Goal: Transaction & Acquisition: Register for event/course

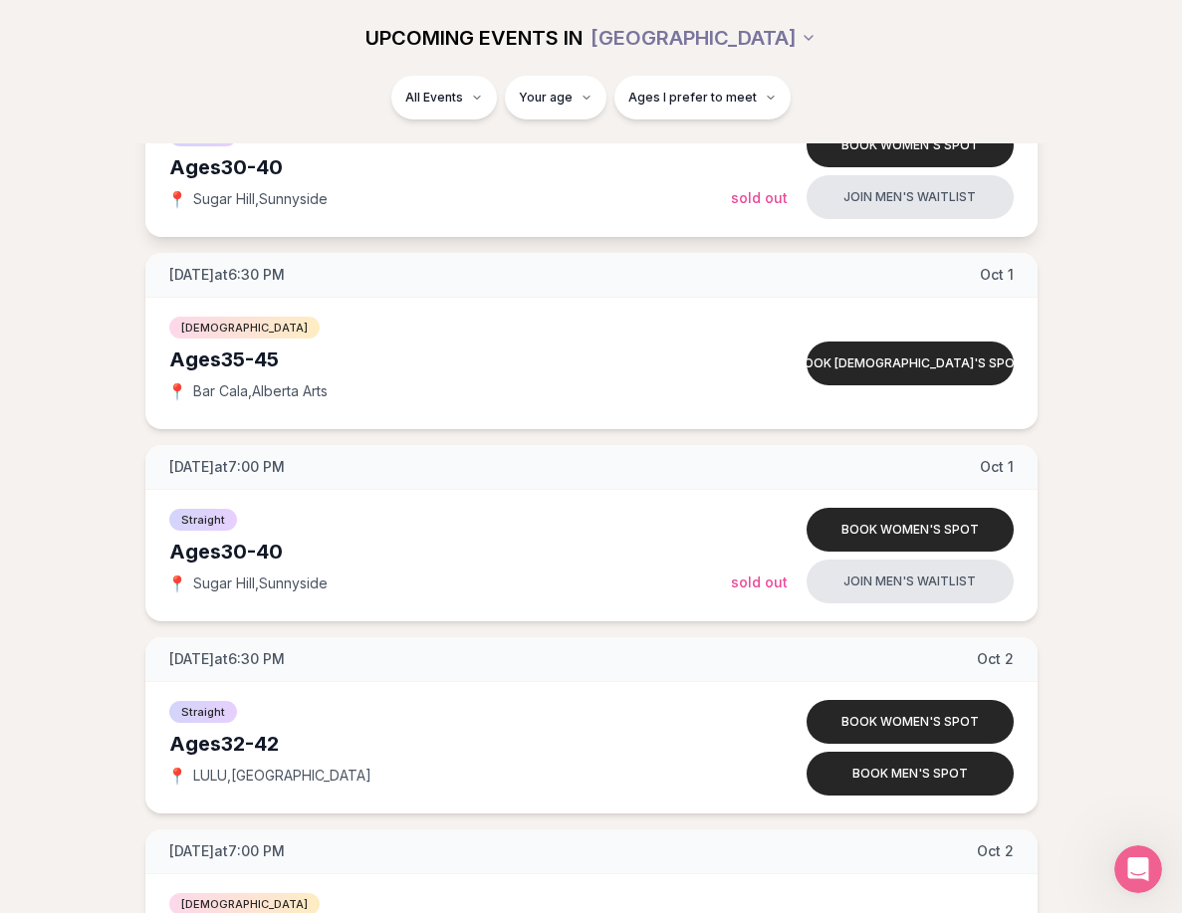
scroll to position [4012, 0]
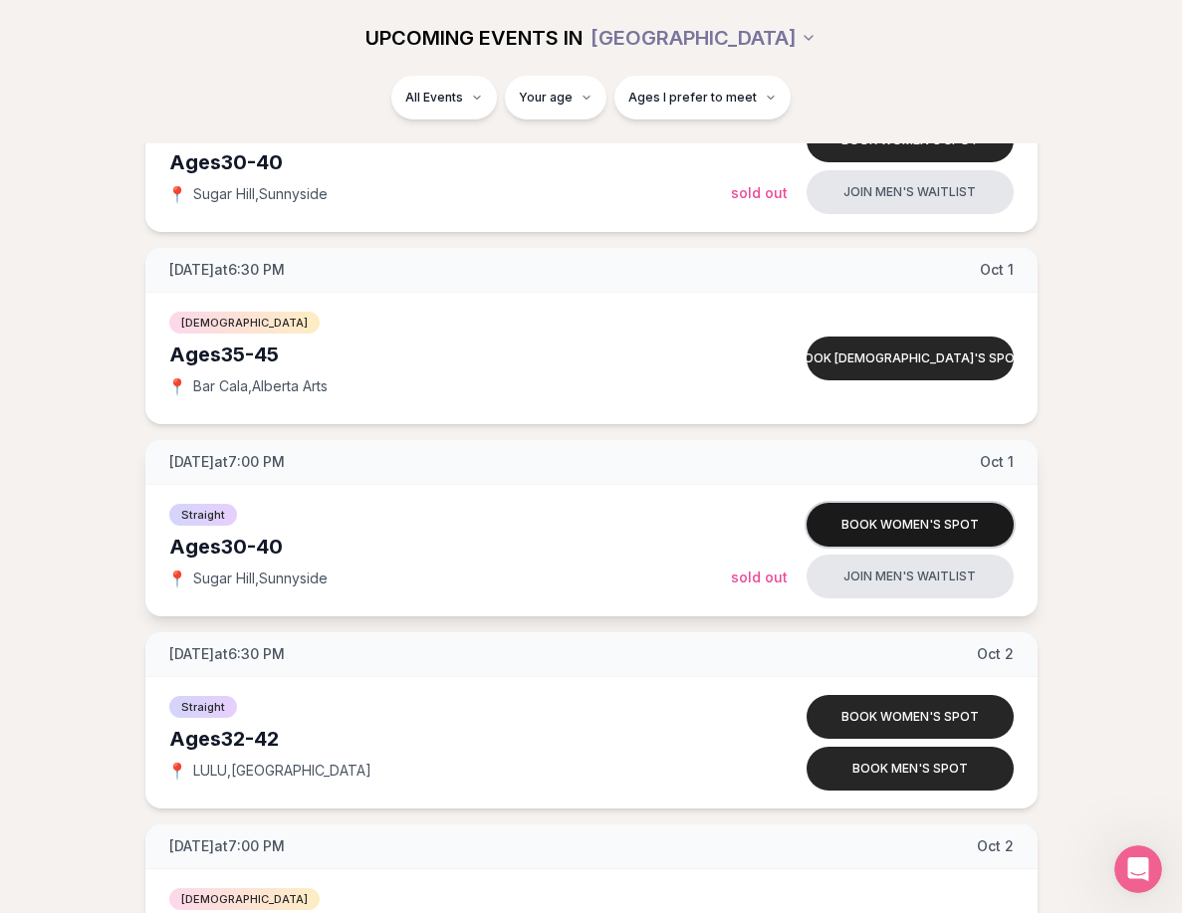
click at [888, 523] on button "Book women's spot" at bounding box center [910, 525] width 207 height 44
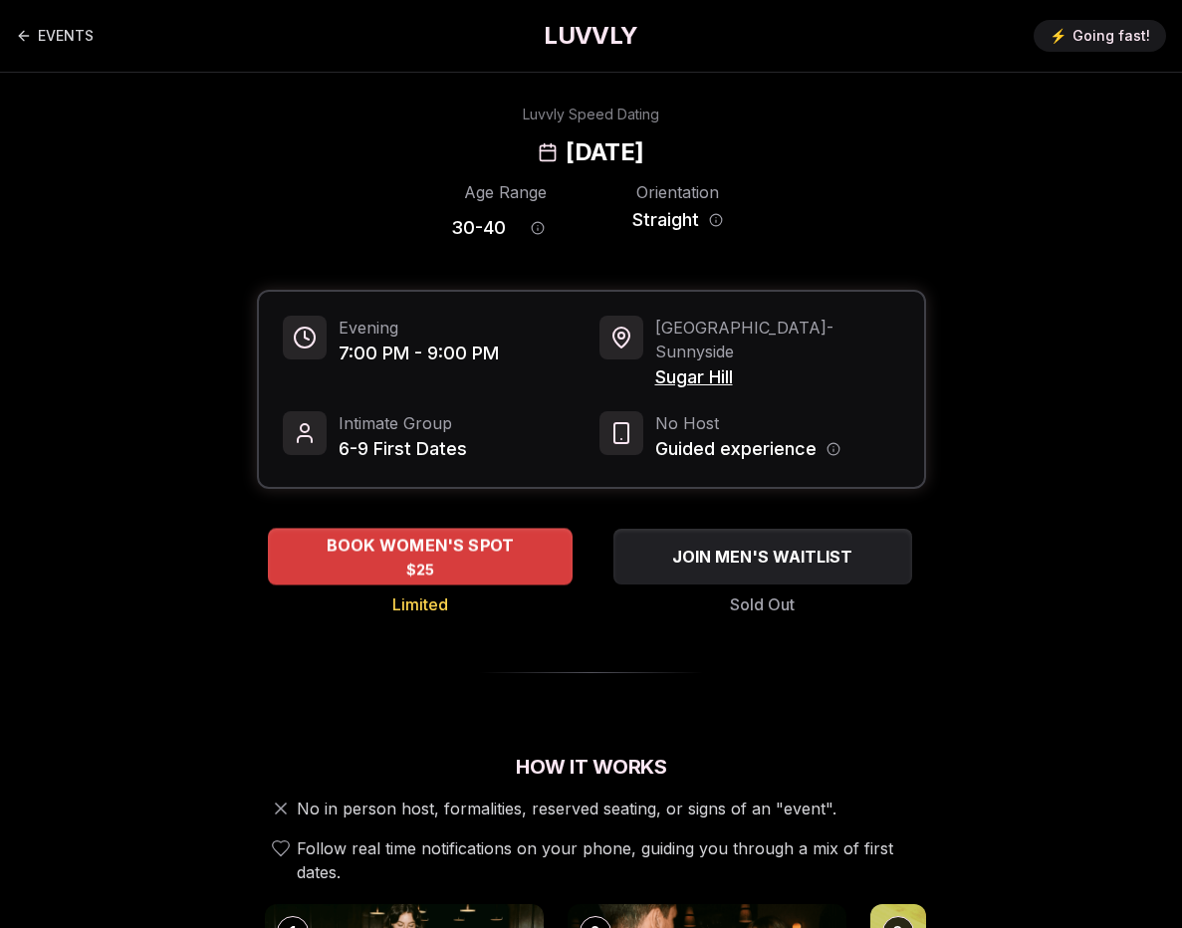
click at [485, 538] on div "BOOK WOMEN'S SPOT $25" at bounding box center [420, 556] width 305 height 55
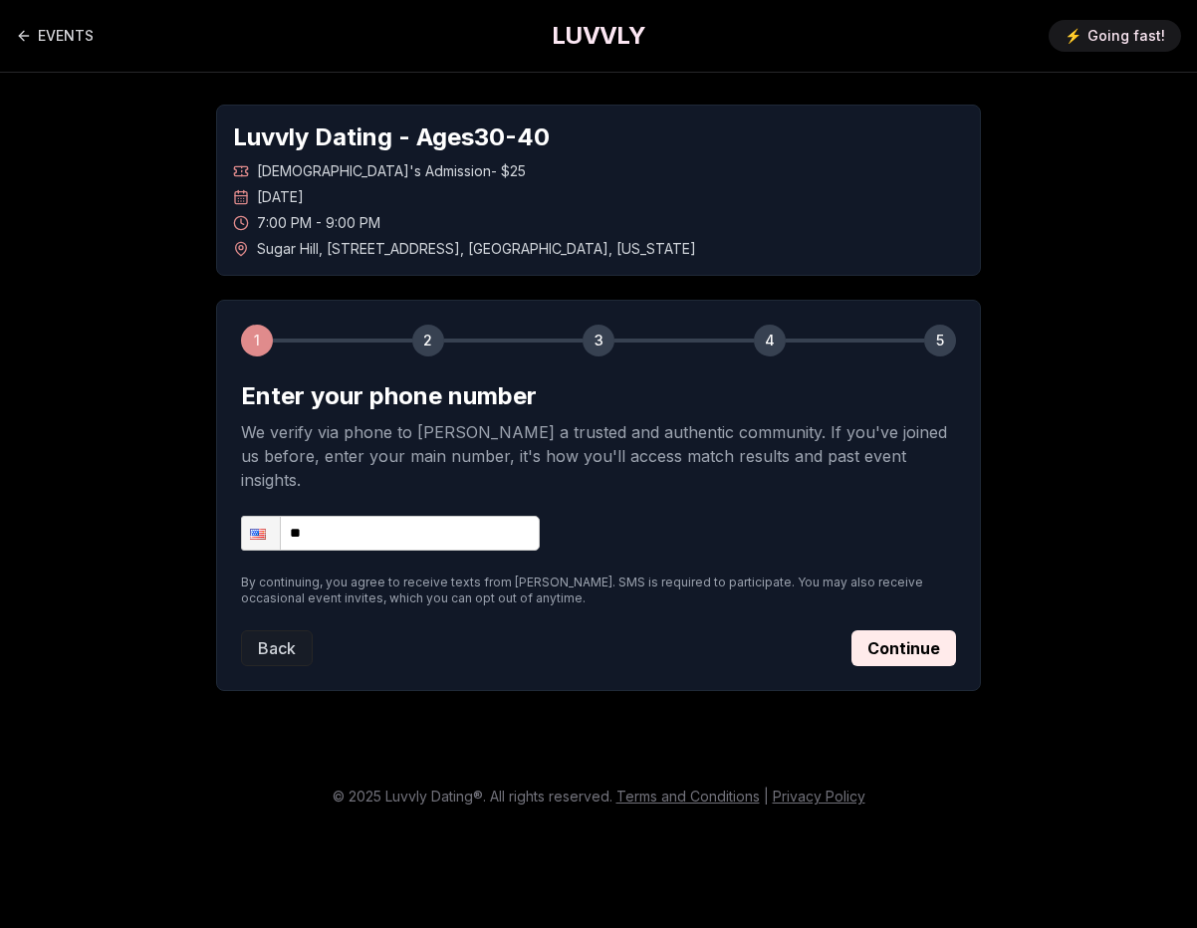
click at [419, 516] on input "**" at bounding box center [390, 533] width 299 height 35
type input "**********"
click at [886, 630] on button "Continue" at bounding box center [903, 648] width 105 height 36
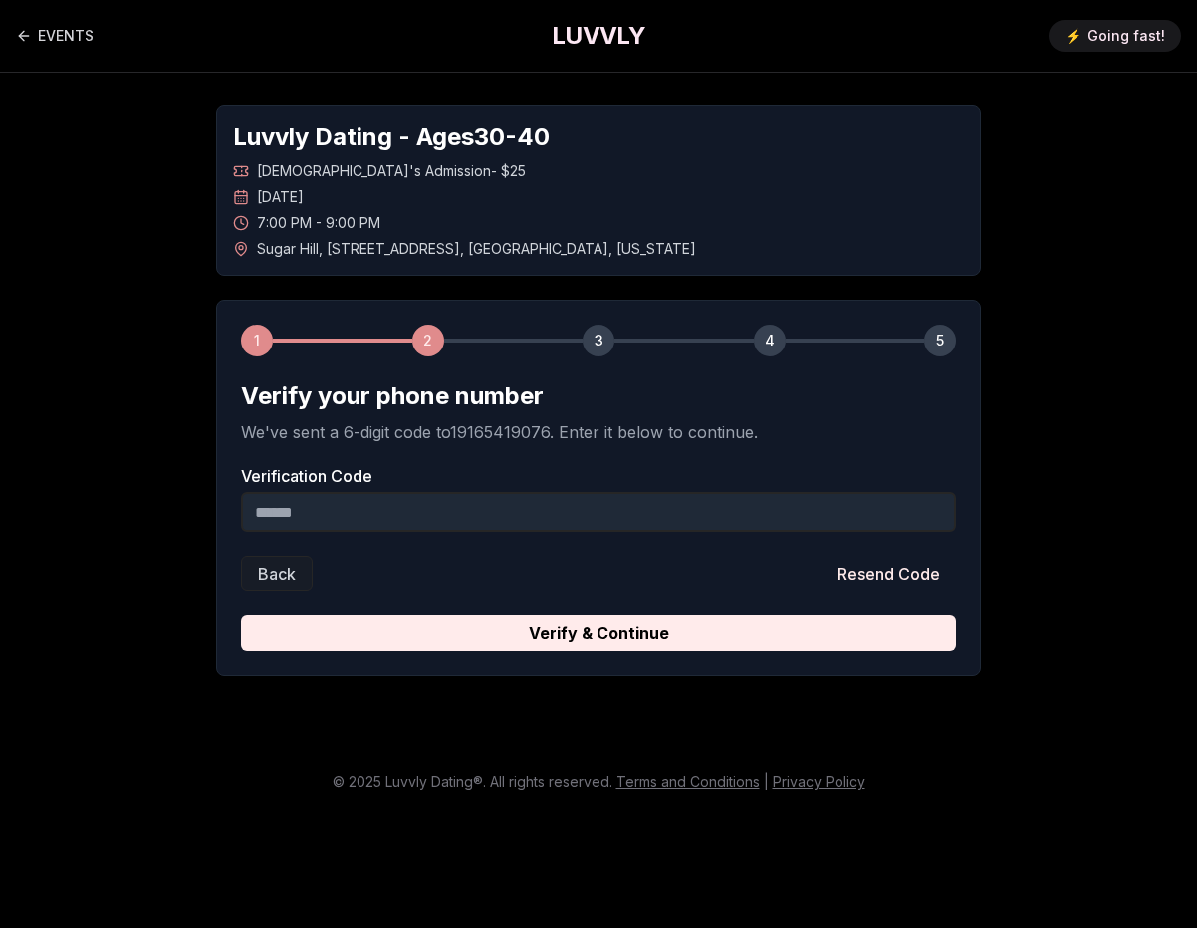
click at [457, 514] on input "Verification Code" at bounding box center [598, 512] width 715 height 40
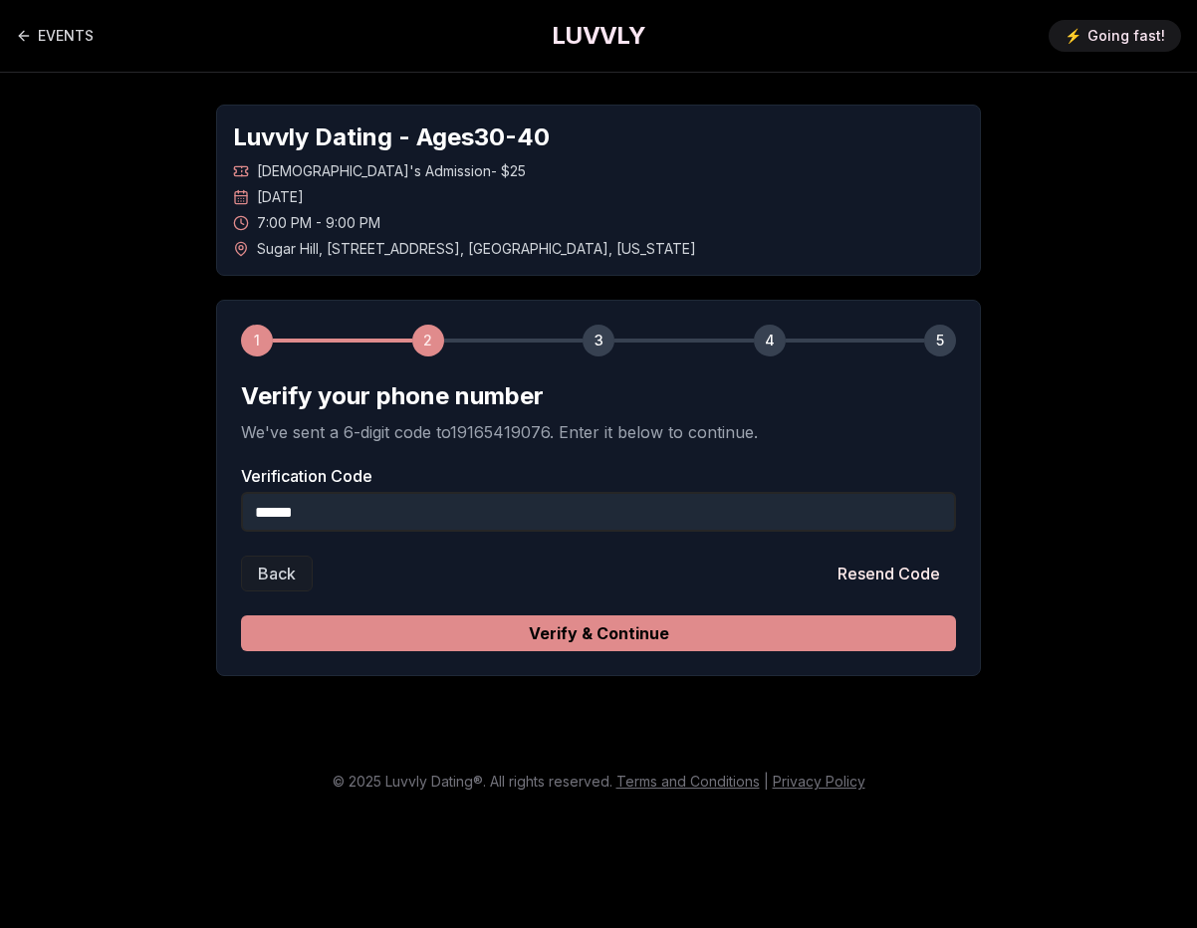
type input "******"
click at [544, 634] on button "Verify & Continue" at bounding box center [598, 633] width 715 height 36
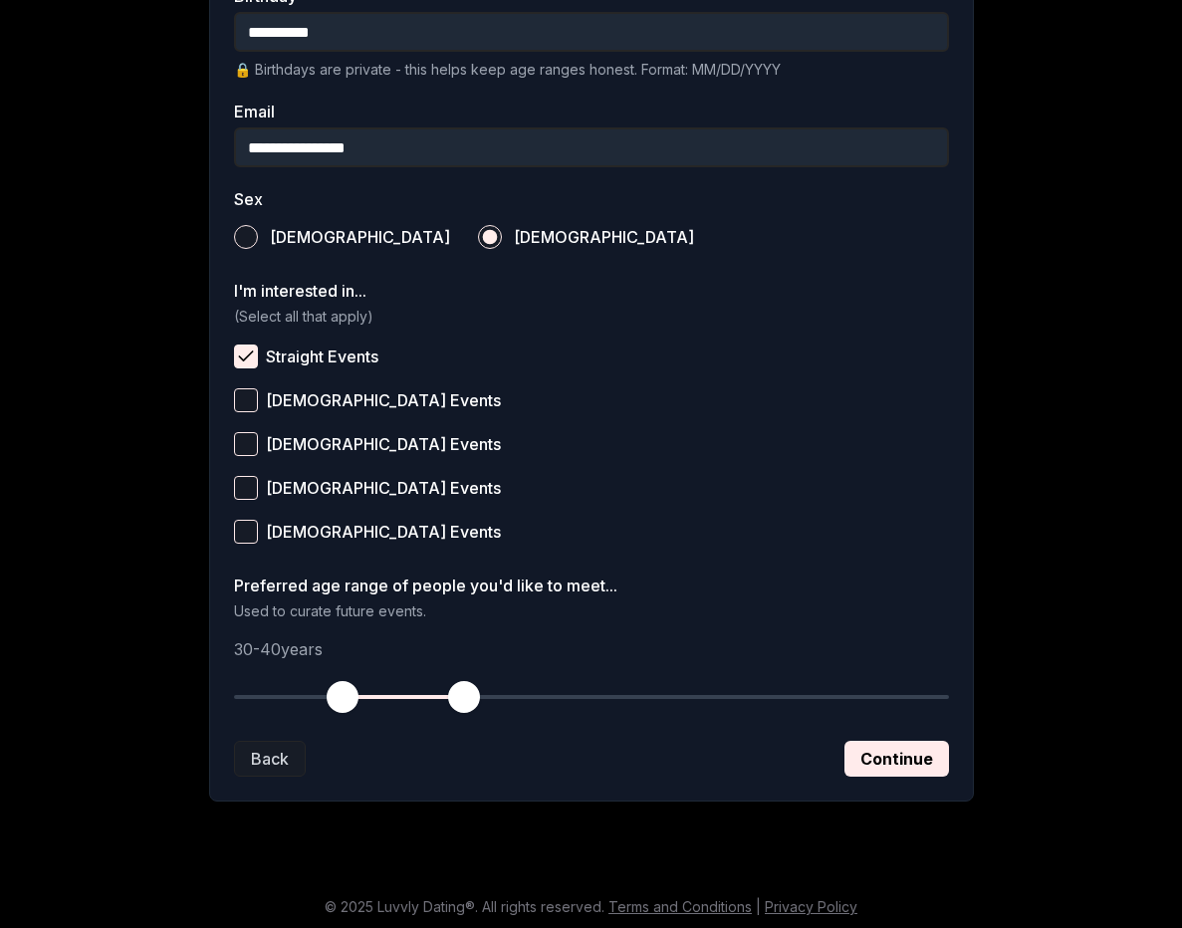
scroll to position [573, 0]
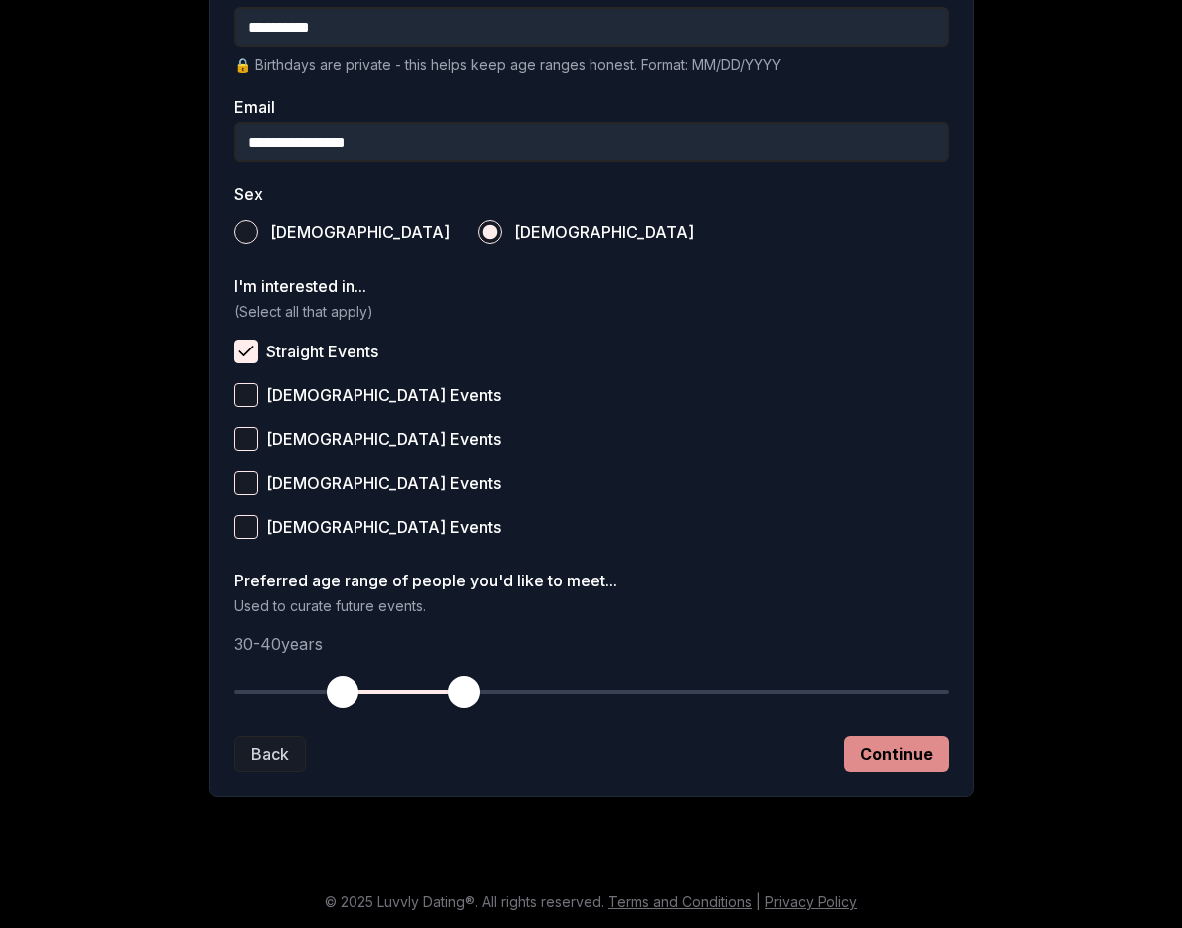
click at [869, 755] on button "Continue" at bounding box center [896, 754] width 105 height 36
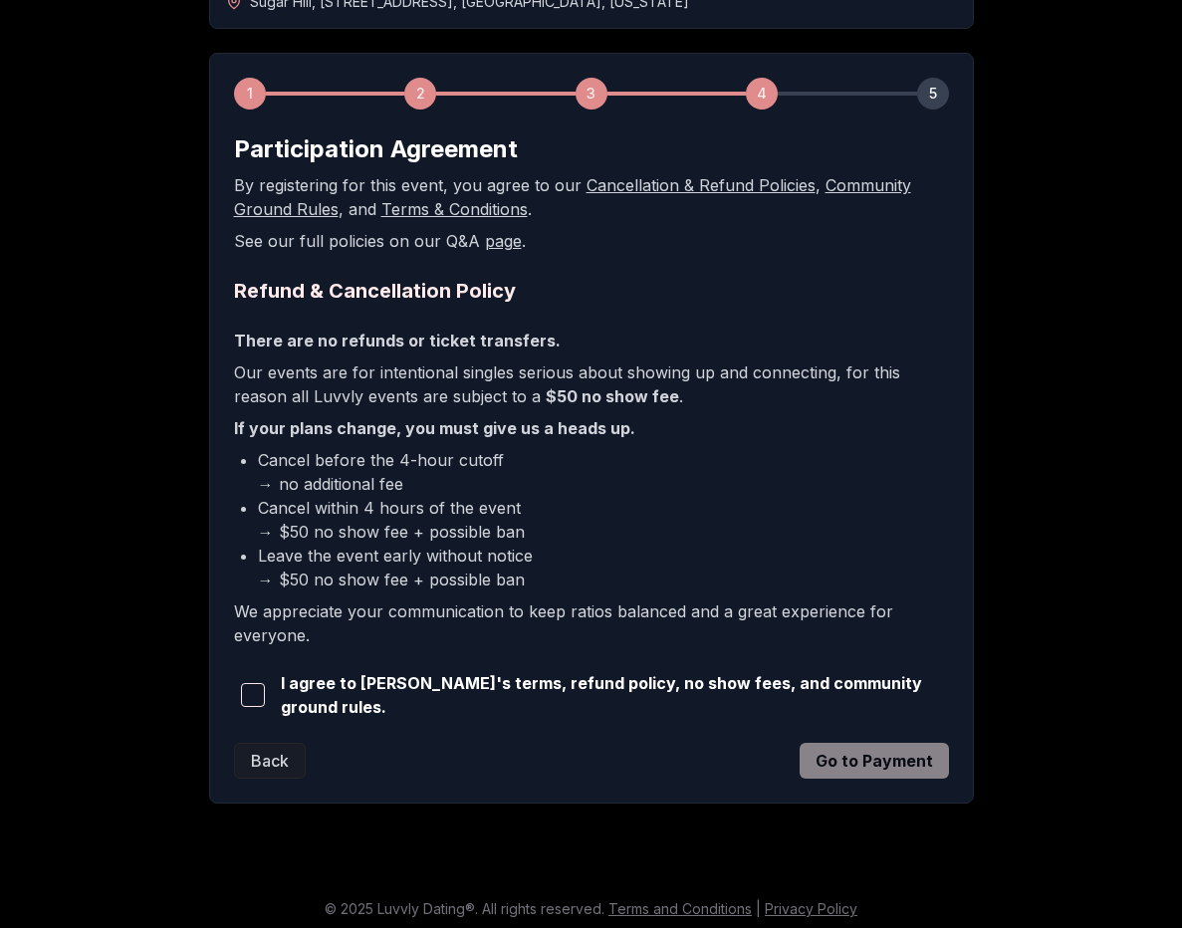
scroll to position [250, 0]
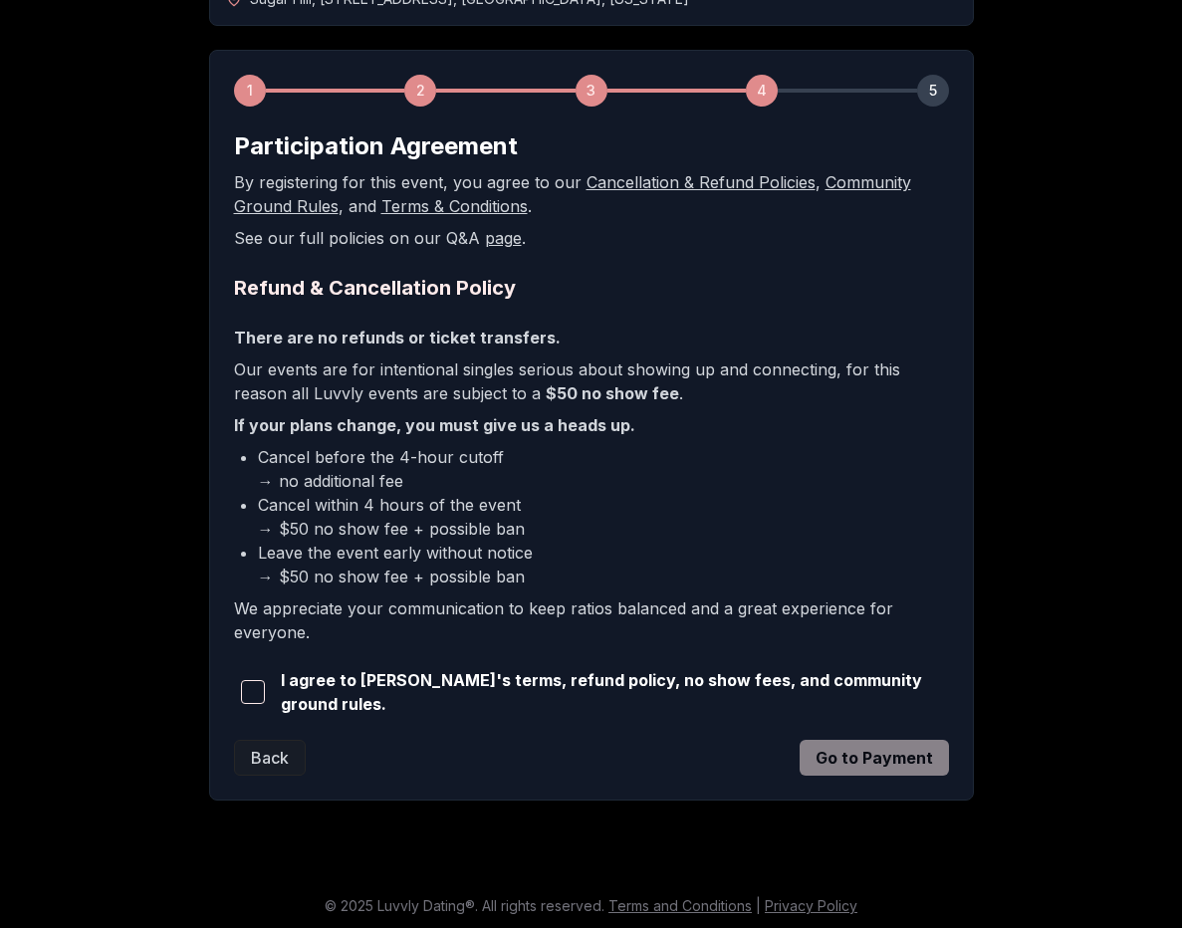
click at [263, 694] on span "button" at bounding box center [253, 692] width 24 height 24
click at [836, 747] on button "Go to Payment" at bounding box center [874, 758] width 149 height 36
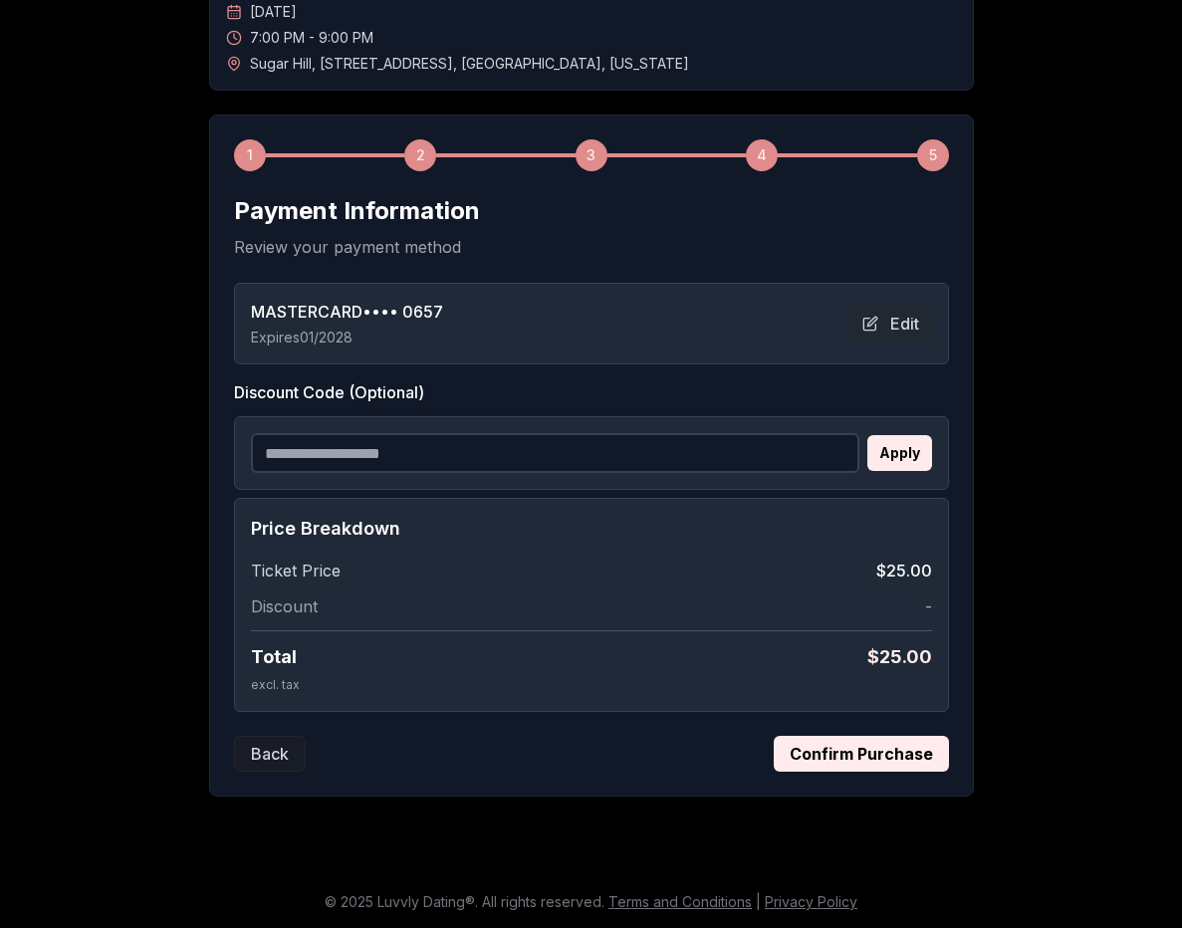
scroll to position [185, 0]
click at [850, 752] on button "Confirm Purchase" at bounding box center [861, 754] width 175 height 36
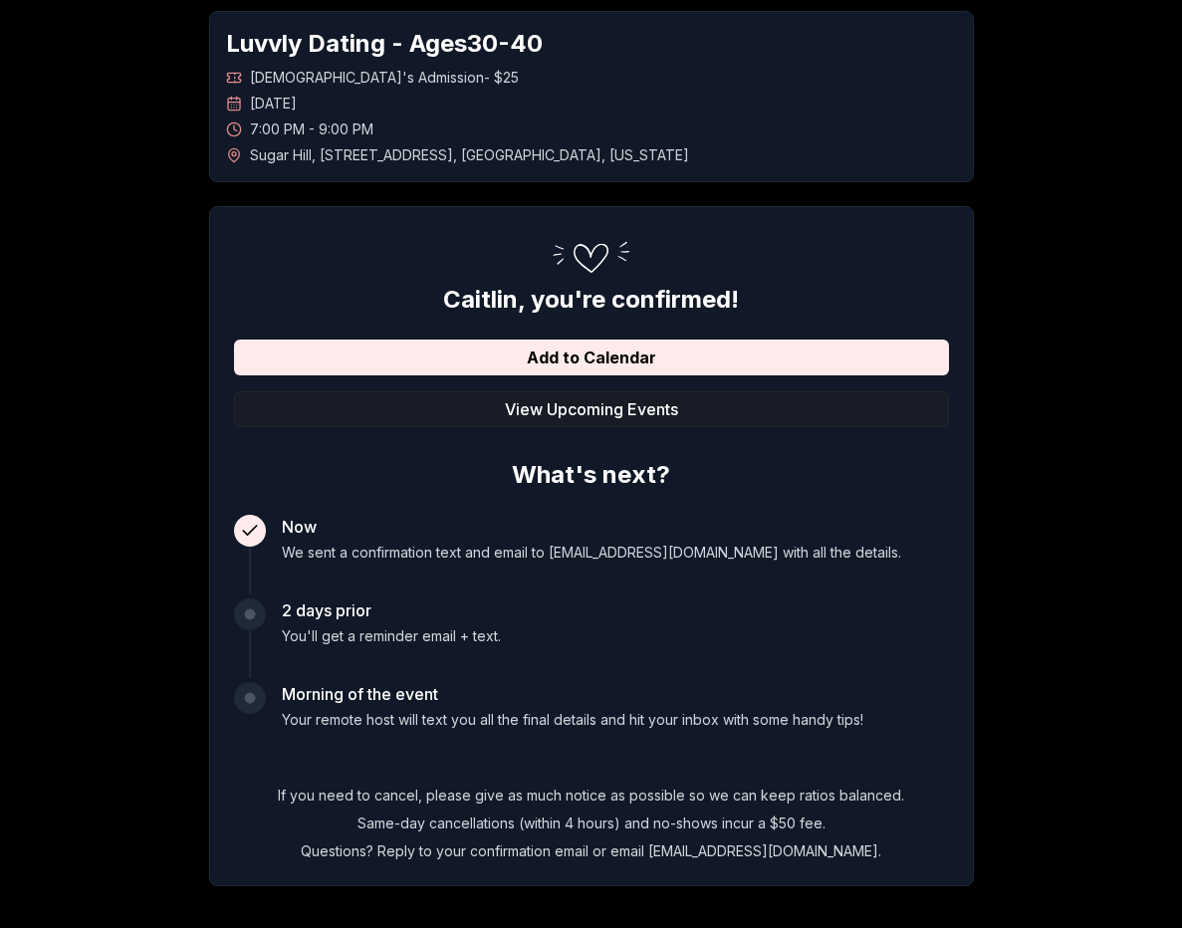
scroll to position [0, 0]
